Goal: Task Accomplishment & Management: Use online tool/utility

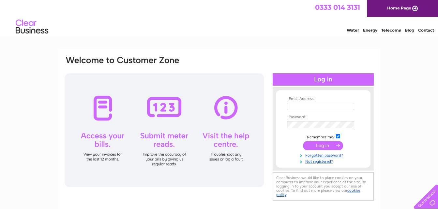
type input "murray.gibb@kepak.com"
click at [321, 145] on input "submit" at bounding box center [323, 145] width 40 height 9
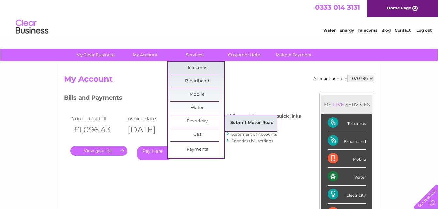
click at [247, 122] on link "Submit Meter Read" at bounding box center [252, 123] width 54 height 13
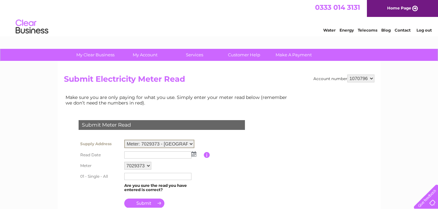
click at [192, 143] on select "Meter: 7029373 - Belskavie Farm, J F Durwaed Co , Drumoak, Banchory, AB31 5AQ M…" at bounding box center [159, 144] width 70 height 8
click at [221, 137] on td at bounding box center [161, 136] width 169 height 3
click at [143, 154] on input "text" at bounding box center [158, 155] width 68 height 8
click at [164, 155] on input "text" at bounding box center [158, 155] width 68 height 8
click at [198, 157] on td at bounding box center [163, 154] width 81 height 10
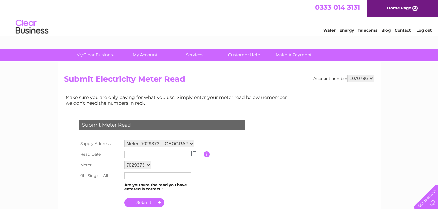
click at [194, 154] on img at bounding box center [193, 153] width 5 height 5
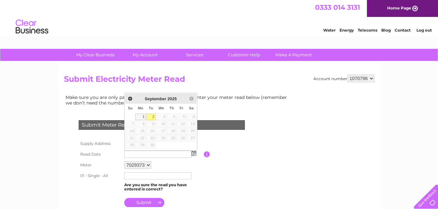
click at [152, 117] on link "2" at bounding box center [150, 117] width 9 height 7
type input "[DATE]"
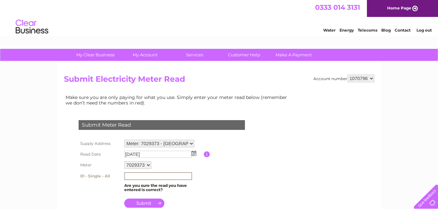
click at [145, 176] on input "text" at bounding box center [158, 176] width 68 height 8
type input "3"
type input "32616"
click at [145, 202] on input "submit" at bounding box center [144, 203] width 40 height 9
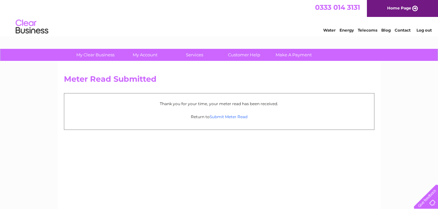
click at [234, 117] on link "Submit Meter Read" at bounding box center [229, 116] width 38 height 5
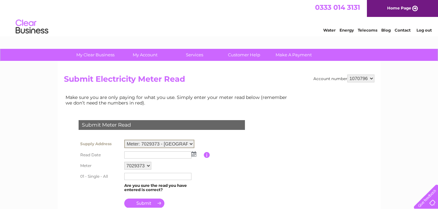
click at [193, 144] on select "Meter: 7029373 - Belskavie Farm, J F Durwaed Co , Drumoak, Banchory, AB31 5AQ M…" at bounding box center [159, 144] width 70 height 8
select select "143525"
click at [124, 140] on select "Meter: 7029373 - Belskavie Farm, J F Durwaed Co , Drumoak, Banchory, AB31 5AQ M…" at bounding box center [159, 144] width 70 height 8
click at [191, 155] on img at bounding box center [193, 154] width 5 height 5
click at [193, 154] on img at bounding box center [193, 153] width 5 height 5
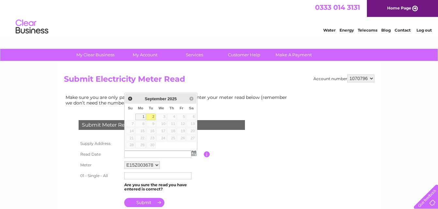
click at [151, 118] on link "2" at bounding box center [150, 117] width 9 height 7
type input "[DATE]"
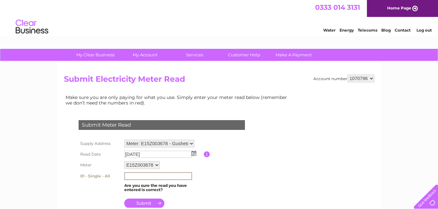
click at [142, 176] on input "text" at bounding box center [158, 176] width 68 height 8
type input "059756"
click at [148, 203] on input "submit" at bounding box center [144, 203] width 40 height 9
